Goal: Obtain resource: Obtain resource

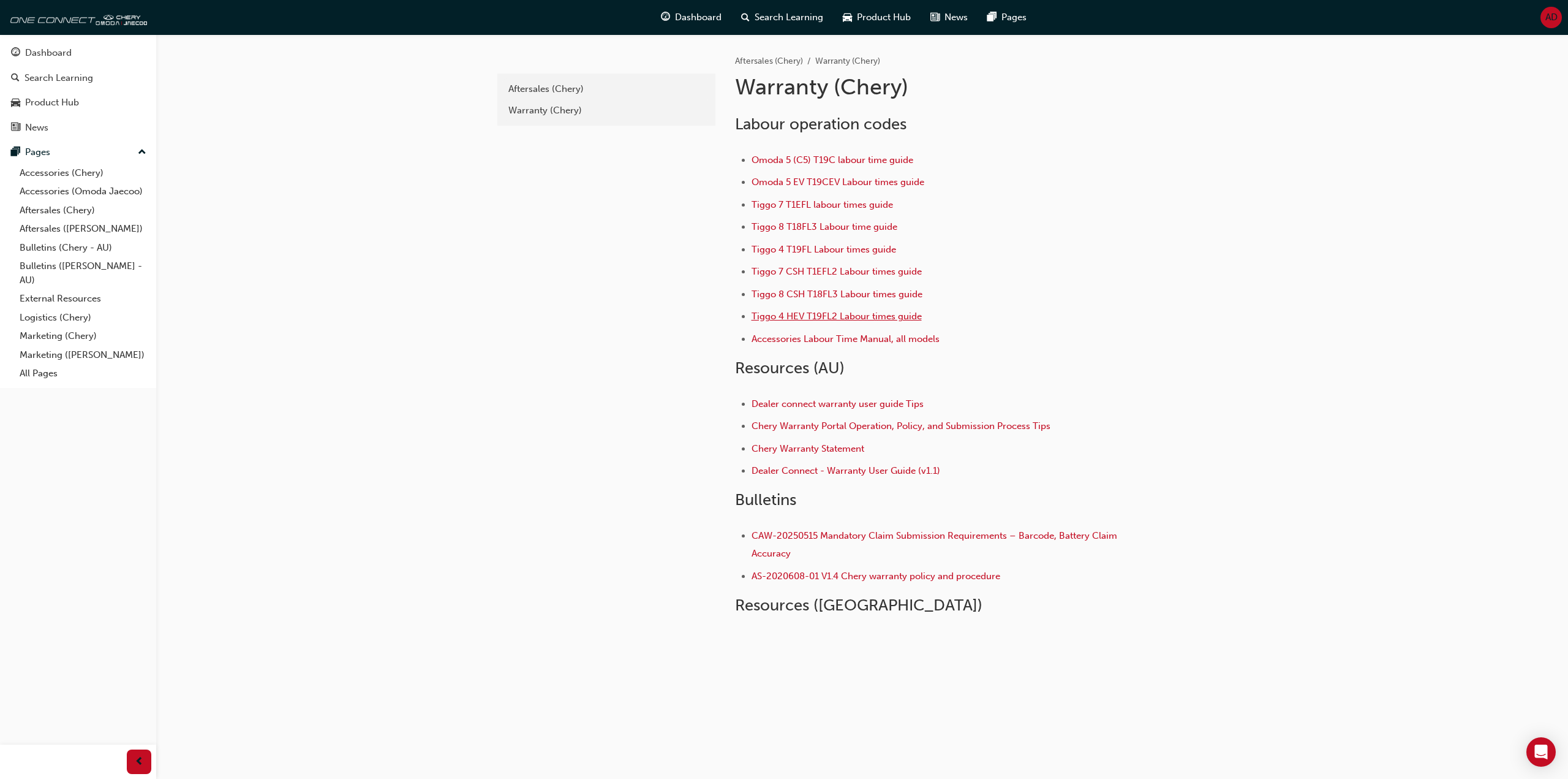
click at [826, 317] on span "Tiggo 4 HEV T19FL2 Labour times guide" at bounding box center [836, 316] width 170 height 11
click at [806, 249] on span "Tiggo 4 T19FL Labour times guide" at bounding box center [824, 249] width 144 height 11
click at [800, 248] on span "Tiggo 4 T19FL Labour times guide" at bounding box center [824, 249] width 144 height 11
